Goal: Information Seeking & Learning: Learn about a topic

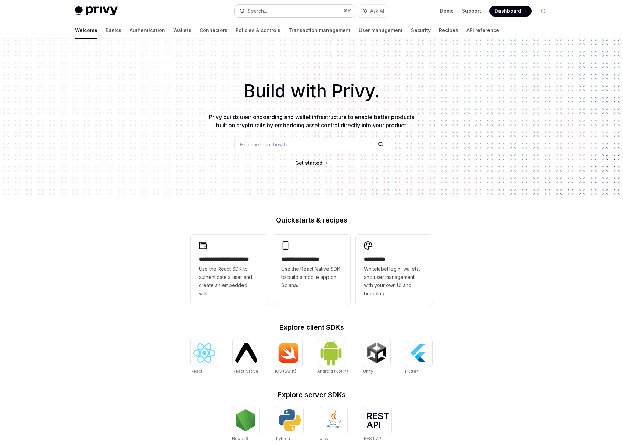
click at [308, 9] on button "Search... ⌘ K" at bounding box center [295, 11] width 120 height 12
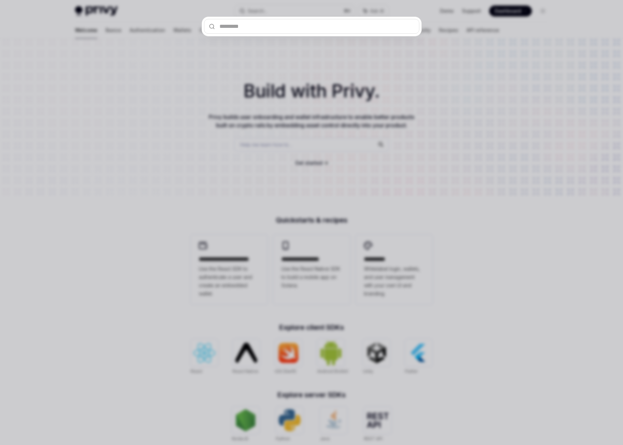
click at [452, 80] on div at bounding box center [311, 222] width 623 height 445
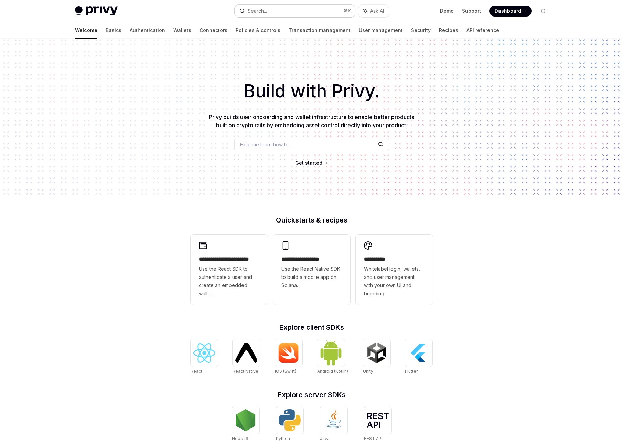
click at [243, 9] on icon "button" at bounding box center [242, 11] width 6 height 6
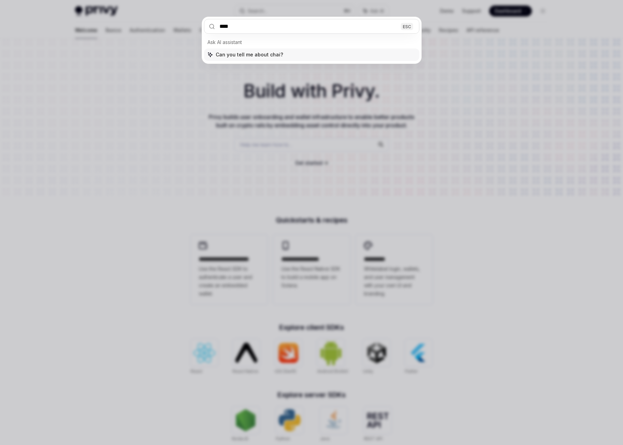
type input "*****"
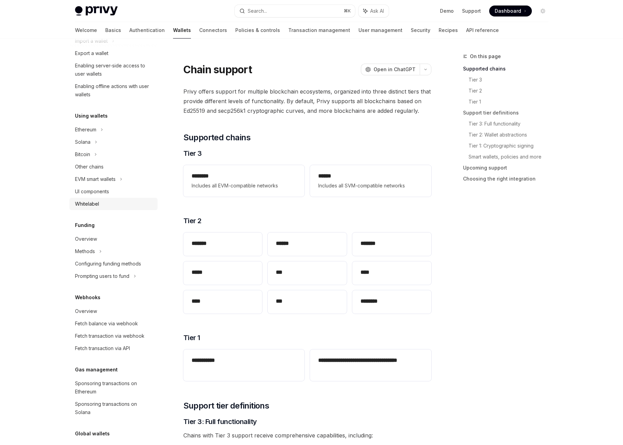
scroll to position [150, 0]
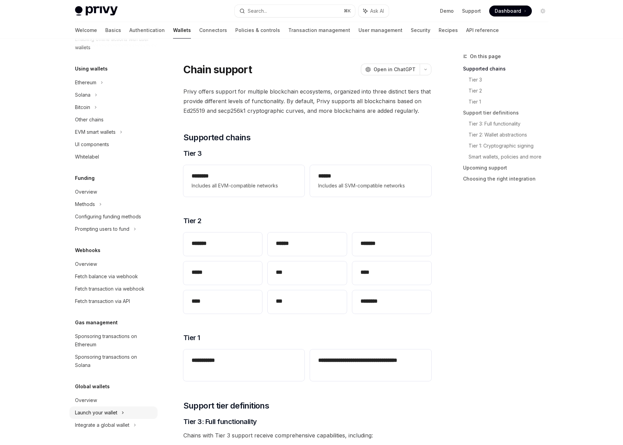
click at [116, 415] on div "Launch your wallet" at bounding box center [96, 413] width 42 height 8
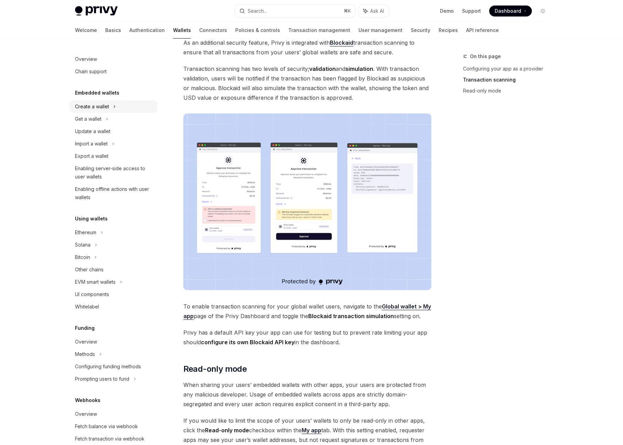
click at [108, 107] on div "Create a wallet" at bounding box center [92, 107] width 34 height 8
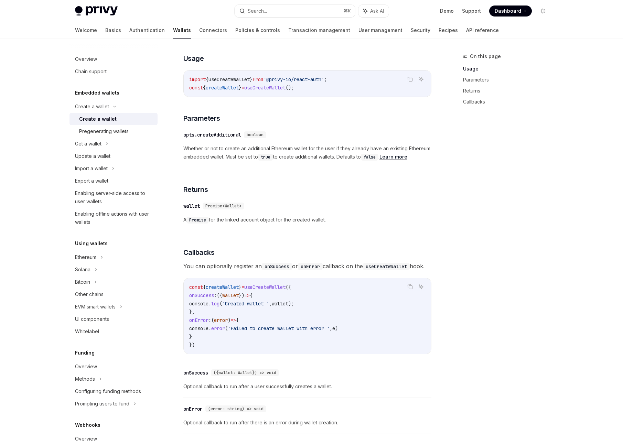
scroll to position [334, 0]
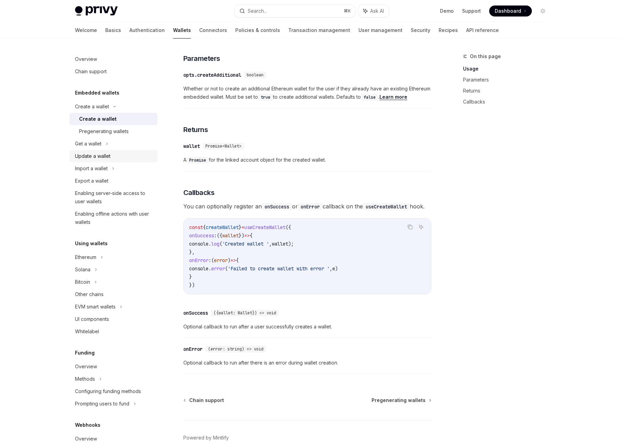
click at [92, 151] on link "Update a wallet" at bounding box center [113, 156] width 88 height 12
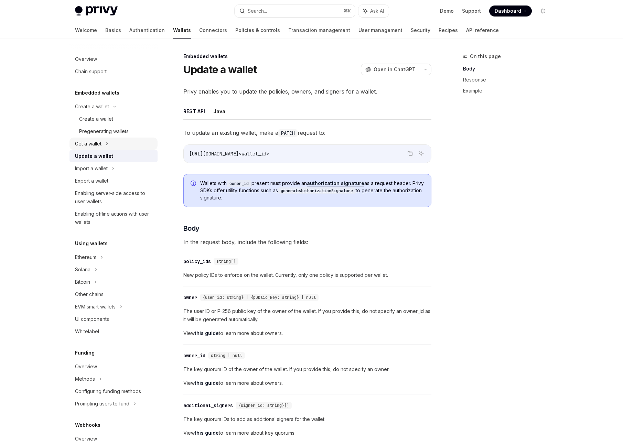
click at [105, 145] on div "Get a wallet" at bounding box center [113, 144] width 88 height 12
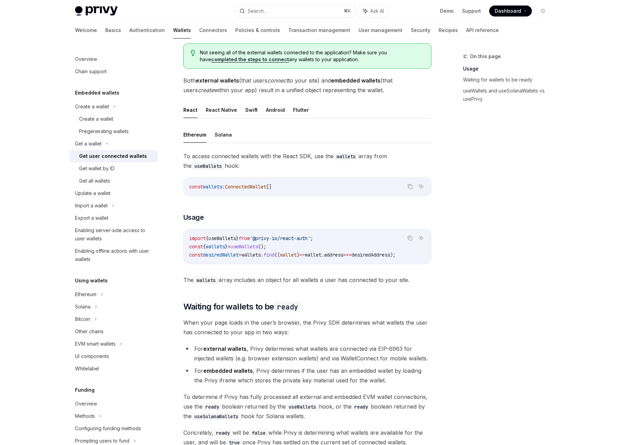
scroll to position [110, 0]
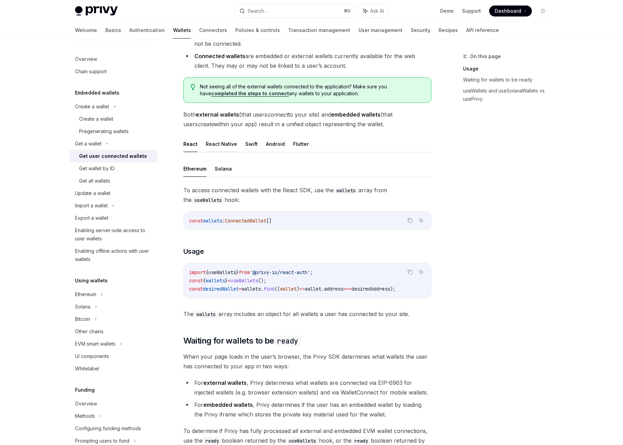
click at [217, 145] on button "React Native" at bounding box center [221, 144] width 31 height 16
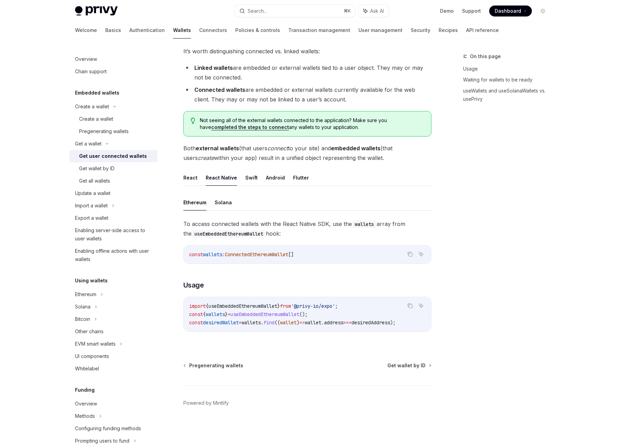
scroll to position [79, 0]
click at [194, 175] on button "React" at bounding box center [190, 178] width 14 height 16
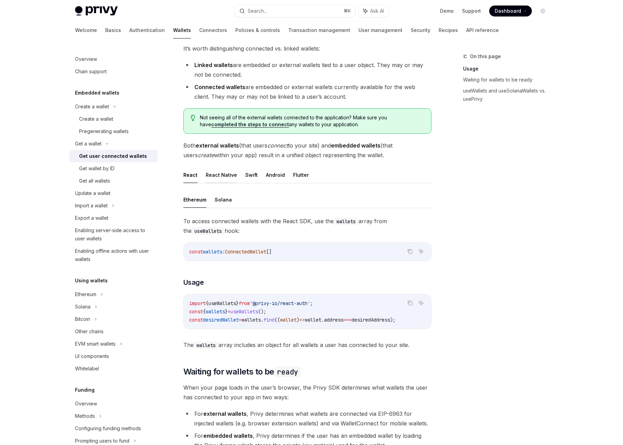
click at [213, 176] on button "React Native" at bounding box center [221, 175] width 31 height 16
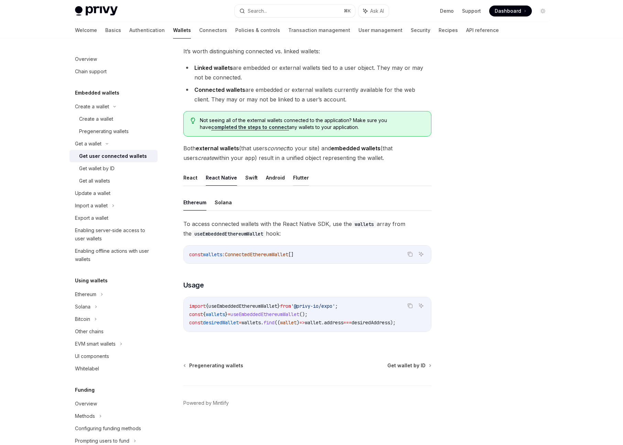
click at [297, 176] on button "Flutter" at bounding box center [301, 178] width 16 height 16
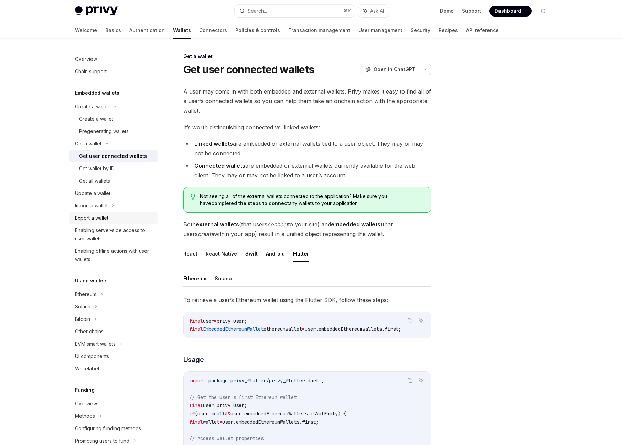
scroll to position [103, 0]
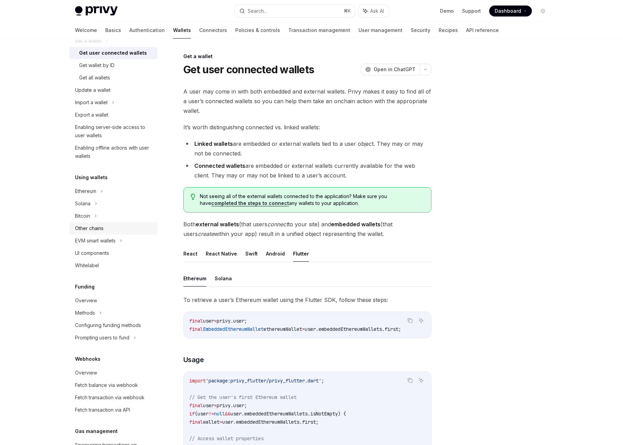
click at [115, 227] on div "Other chains" at bounding box center [114, 228] width 78 height 8
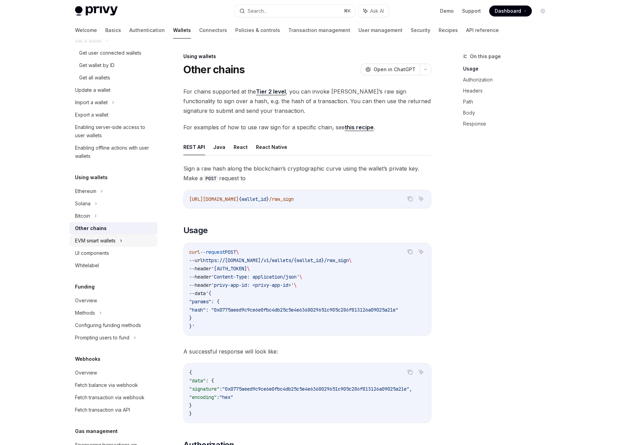
click at [105, 242] on div "EVM smart wallets" at bounding box center [95, 241] width 41 height 8
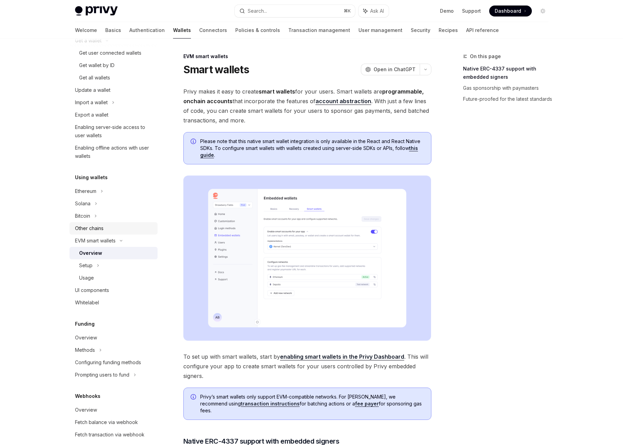
click at [108, 230] on div "Other chains" at bounding box center [114, 228] width 78 height 8
type textarea "*"
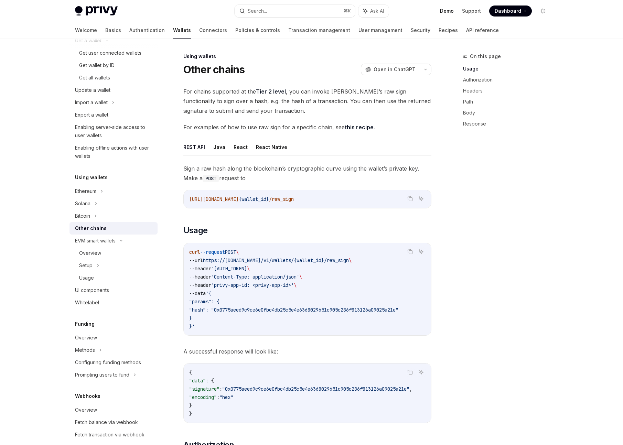
click at [453, 12] on link "Demo" at bounding box center [447, 11] width 14 height 7
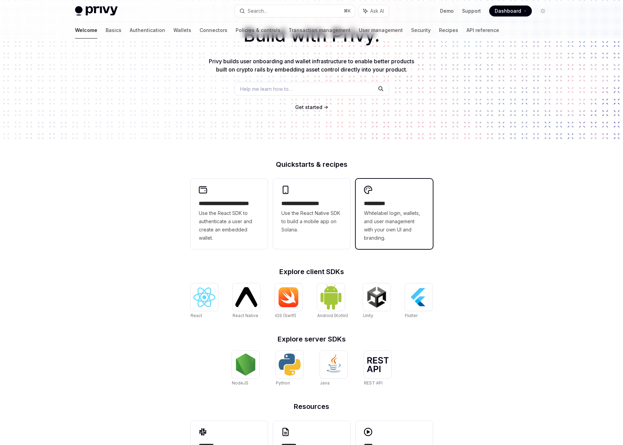
scroll to position [102, 0]
